Goal: Use online tool/utility: Utilize a website feature to perform a specific function

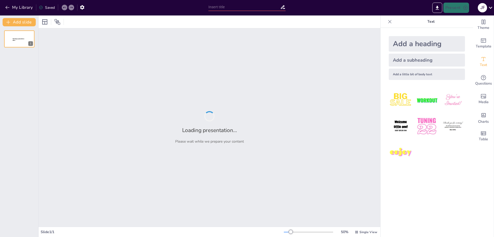
type input "Análisis Técnico de la Demanda en Sistemas de Distribución de Energía Eléctrica"
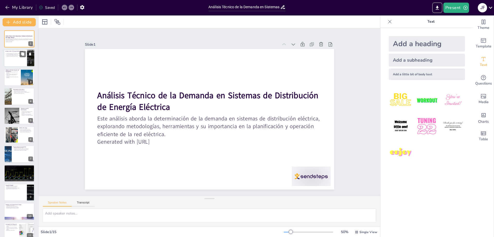
click at [18, 54] on p "La cantidad de energía requerida varía" at bounding box center [15, 54] width 20 height 1
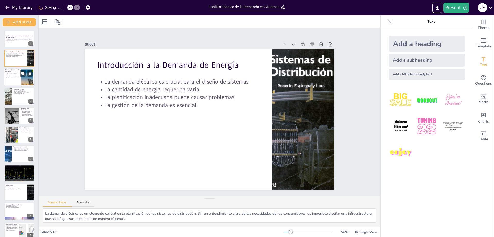
click at [15, 73] on p "Análisis históricos son fundamentales" at bounding box center [12, 73] width 14 height 1
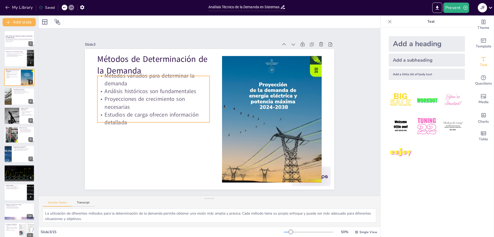
click at [164, 104] on p "Proyecciones de crecimiento son necesarias" at bounding box center [153, 102] width 112 height 15
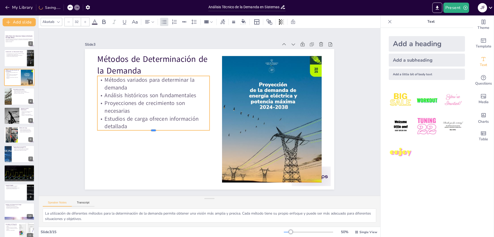
drag, startPoint x: 150, startPoint y: 121, endPoint x: 150, endPoint y: 126, distance: 5.7
click at [150, 126] on div "Métodos de Determinación de la Demanda Métodos variados para determinar la dema…" at bounding box center [209, 119] width 263 height 166
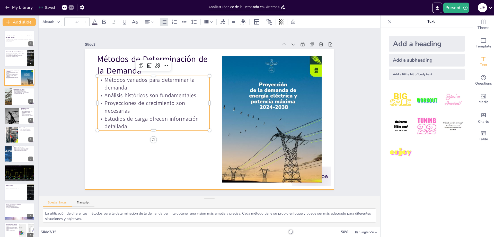
click at [214, 84] on div at bounding box center [208, 118] width 273 height 189
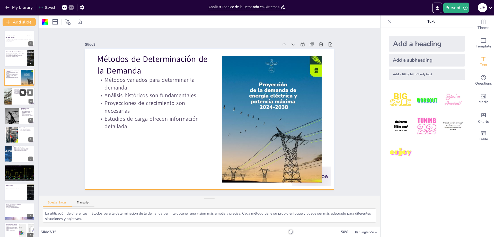
click at [21, 95] on button at bounding box center [23, 92] width 6 height 6
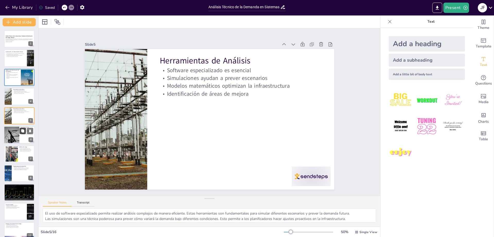
click at [22, 131] on icon at bounding box center [22, 130] width 3 height 3
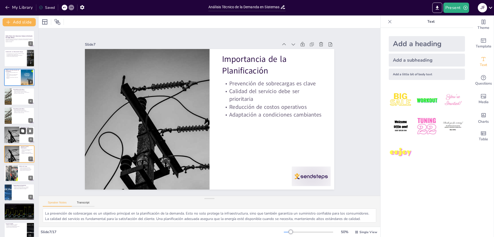
scroll to position [22, 0]
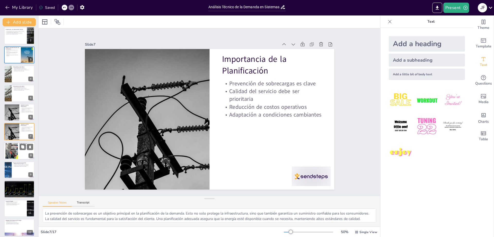
click at [28, 157] on div at bounding box center [19, 151] width 31 height 18
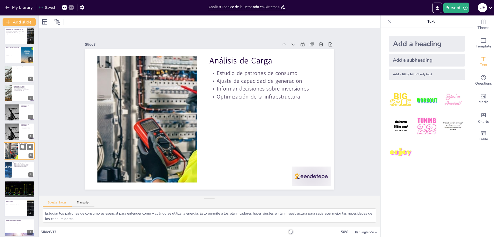
scroll to position [41, 0]
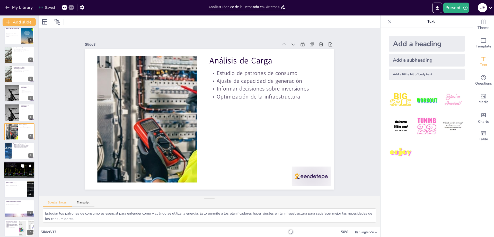
click at [19, 171] on div at bounding box center [19, 170] width 34 height 18
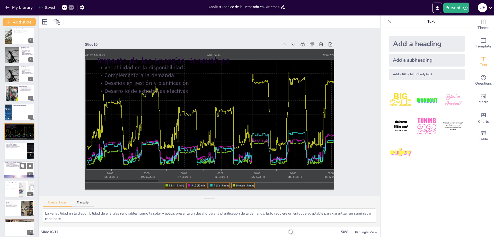
scroll to position [106, 0]
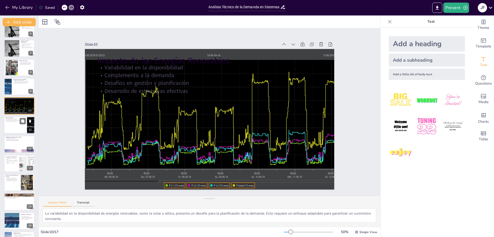
click at [16, 128] on div at bounding box center [19, 125] width 31 height 18
type textarea "La ilustración de técnicas en la práctica a través de casos de estudio proporci…"
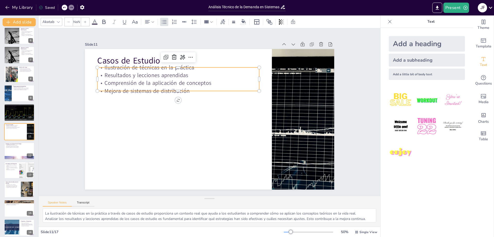
type input "32"
click at [158, 73] on p "Resultados y lecciones aprendidas" at bounding box center [178, 75] width 162 height 8
click at [174, 88] on p "Mejora de sistemas de distribución" at bounding box center [178, 91] width 162 height 8
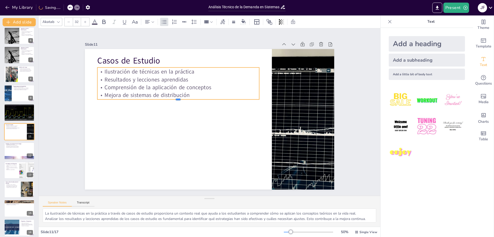
drag, startPoint x: 173, startPoint y: 89, endPoint x: 174, endPoint y: 97, distance: 8.5
click at [174, 97] on div at bounding box center [180, 98] width 162 height 21
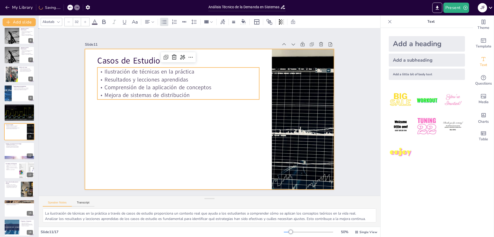
click at [188, 119] on div at bounding box center [210, 119] width 250 height 140
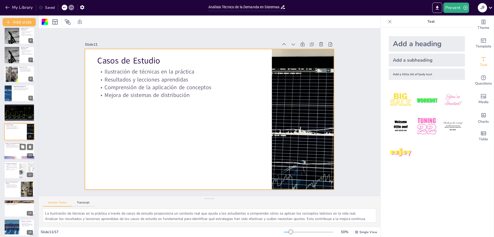
click at [18, 149] on div at bounding box center [19, 151] width 31 height 18
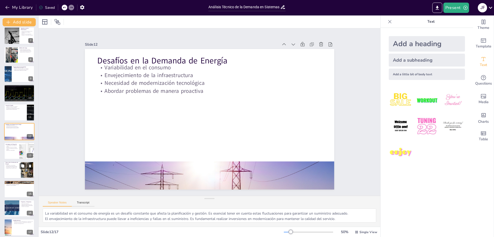
click at [13, 168] on p "Preparación para cambios futuros" at bounding box center [12, 167] width 14 height 1
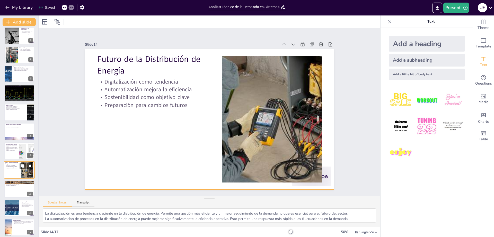
scroll to position [121, 0]
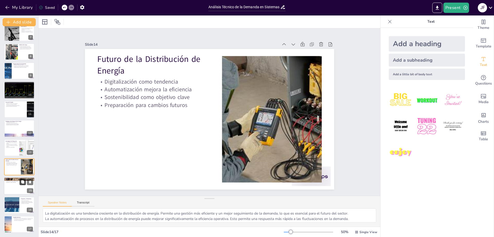
click at [20, 183] on button at bounding box center [23, 182] width 6 height 6
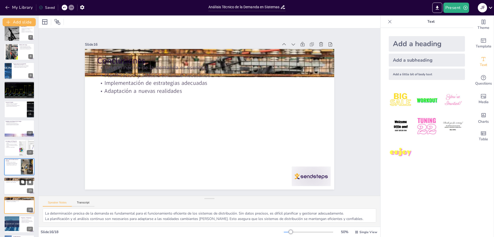
scroll to position [141, 0]
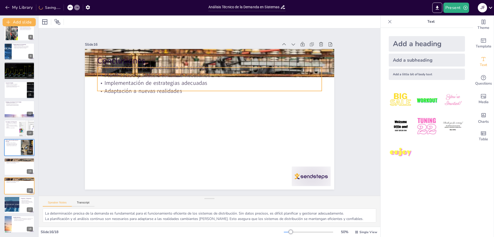
click at [133, 82] on p "Implementación de estrategias adecuadas" at bounding box center [213, 82] width 224 height 31
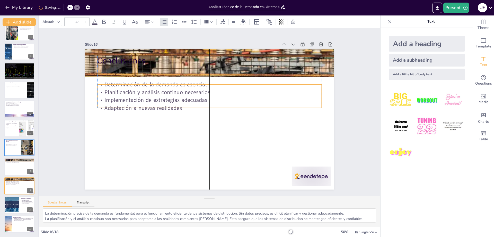
drag, startPoint x: 207, startPoint y: 88, endPoint x: 207, endPoint y: 105, distance: 17.0
click at [207, 105] on p "Adaptación a nuevas realidades" at bounding box center [209, 108] width 225 height 8
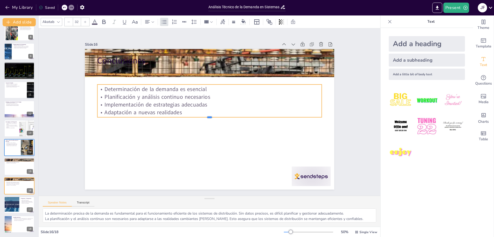
drag, startPoint x: 207, startPoint y: 107, endPoint x: 207, endPoint y: 116, distance: 9.3
click at [207, 116] on div at bounding box center [209, 119] width 224 height 28
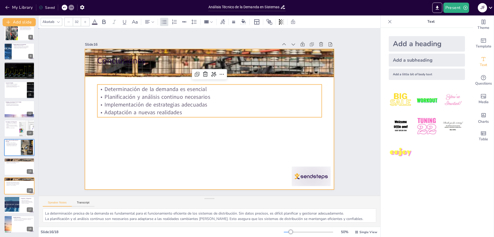
click at [200, 142] on div at bounding box center [210, 119] width 250 height 140
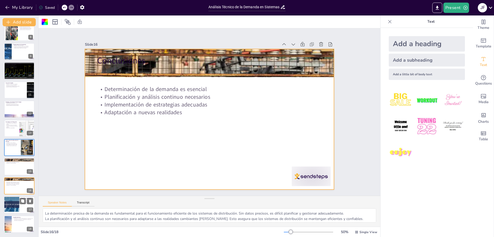
click at [18, 201] on div at bounding box center [11, 205] width 49 height 18
type textarea "Ofrecer un espacio para preguntas es esencial para la interacción. Permite a lo…"
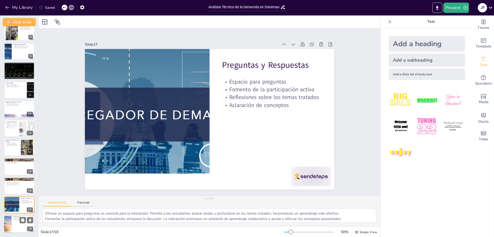
click at [15, 219] on p "Agradecemos a todos los participantes por su atención y a las instituciones que…" at bounding box center [23, 219] width 20 height 3
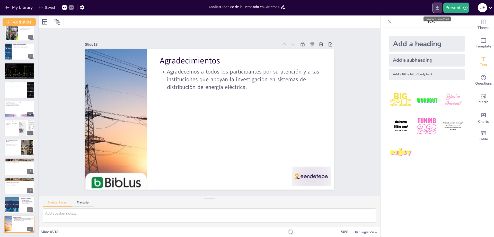
click at [437, 6] on icon "Export to PowerPoint" at bounding box center [437, 8] width 3 height 4
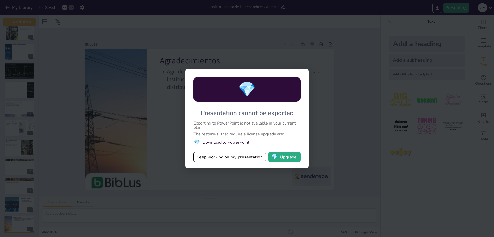
click at [223, 141] on li "💎 Download to PowerPoint" at bounding box center [247, 142] width 107 height 7
click at [225, 156] on button "Keep working on my presentation" at bounding box center [230, 157] width 72 height 10
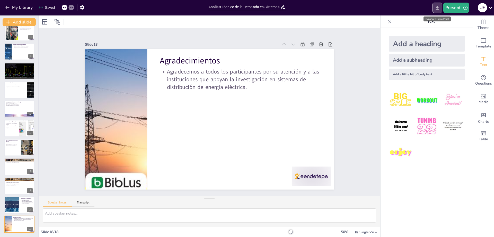
click at [437, 6] on icon "Export to PowerPoint" at bounding box center [437, 7] width 5 height 5
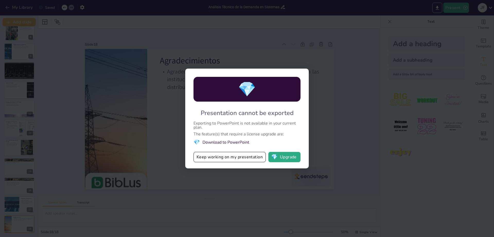
click at [220, 142] on li "💎 Download to PowerPoint" at bounding box center [247, 142] width 107 height 7
click at [291, 158] on button "💎 Upgrade" at bounding box center [285, 157] width 32 height 10
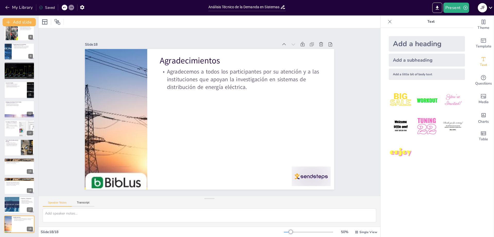
click at [490, 7] on icon at bounding box center [491, 8] width 4 height 2
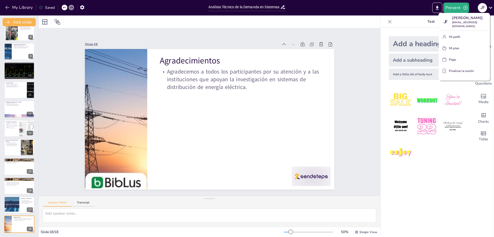
click at [456, 147] on div at bounding box center [247, 118] width 494 height 237
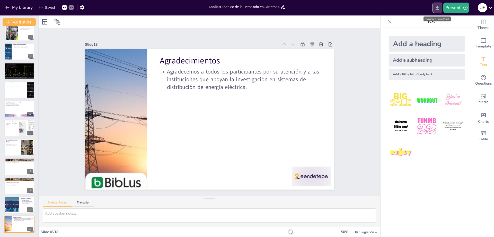
click at [436, 6] on icon "Export to PowerPoint" at bounding box center [437, 7] width 5 height 5
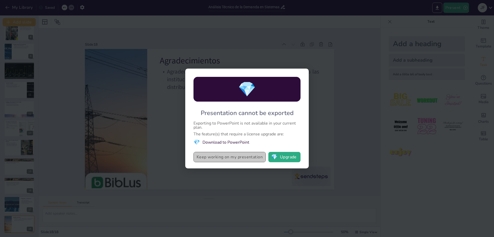
click at [250, 159] on button "Keep working on my presentation" at bounding box center [230, 157] width 72 height 10
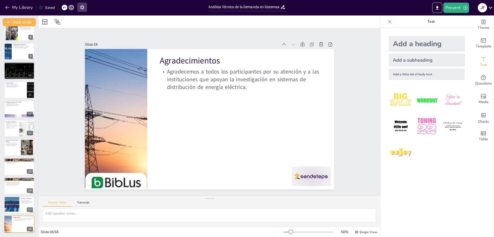
click at [81, 7] on icon "button" at bounding box center [82, 7] width 4 height 4
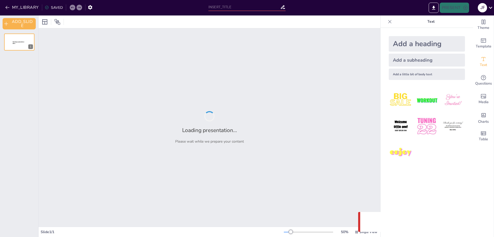
type input "Análisis Técnico de la Demanda en Sistemas de Distribución de Energía Eléctrica"
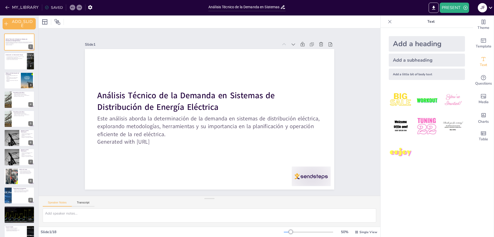
click at [389, 21] on icon at bounding box center [390, 21] width 3 height 3
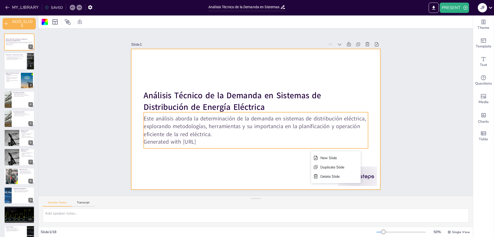
click at [284, 145] on div "Este análisis aborda la determinación de la demanda en sistemas de distribución…" at bounding box center [256, 130] width 225 height 36
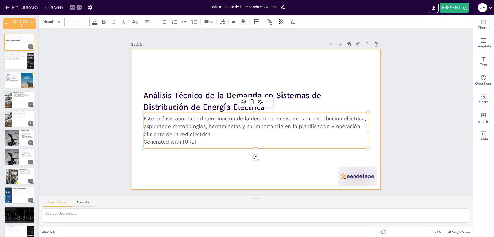
click at [321, 48] on div at bounding box center [255, 119] width 263 height 166
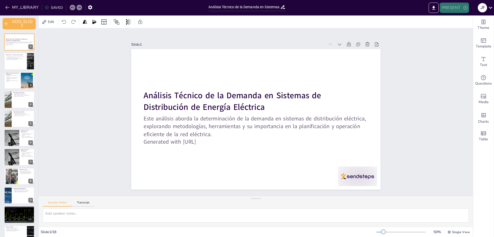
click at [456, 6] on button "PRESENT" at bounding box center [454, 8] width 29 height 10
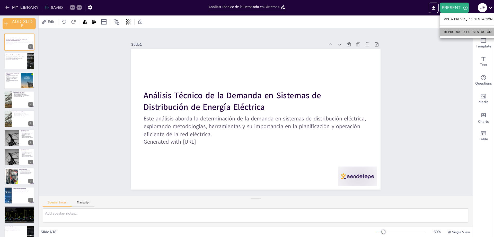
click at [453, 32] on font "REPRODUCIR_PRESENTACIÓN" at bounding box center [468, 32] width 48 height 4
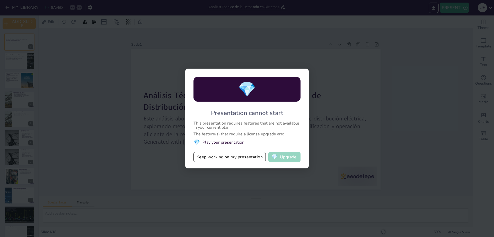
click at [287, 158] on button "💎 Upgrade" at bounding box center [285, 157] width 32 height 10
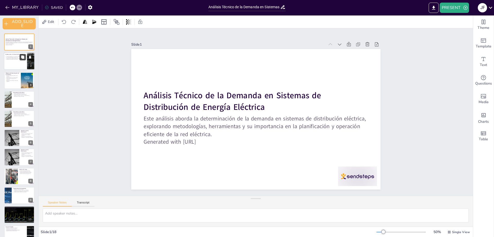
click at [23, 60] on button at bounding box center [23, 57] width 6 height 6
type textarea "La demanda eléctrica es un elemento central en la planificación de los sistemas…"
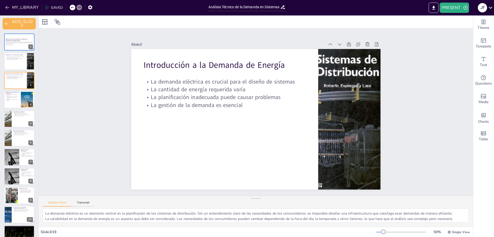
click at [491, 6] on icon at bounding box center [490, 7] width 7 height 7
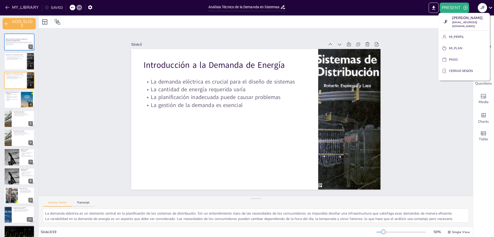
click at [441, 155] on div at bounding box center [247, 118] width 494 height 237
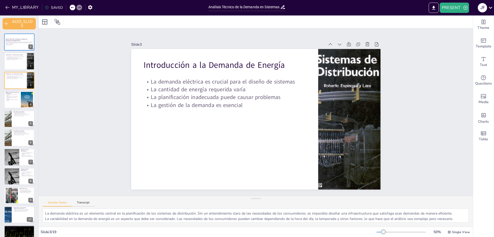
click at [385, 232] on div at bounding box center [401, 232] width 49 height 4
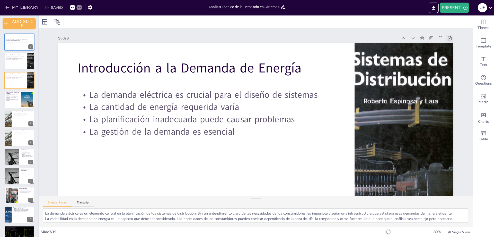
click at [454, 56] on icon at bounding box center [457, 59] width 6 height 6
